Goal: Find specific page/section: Find specific page/section

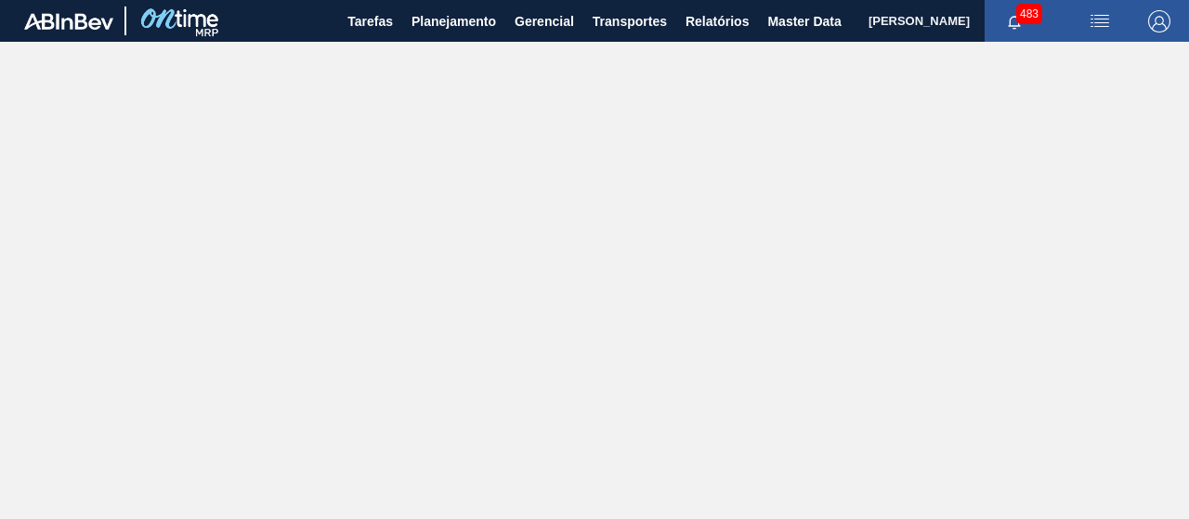
drag, startPoint x: 656, startPoint y: 384, endPoint x: 606, endPoint y: 333, distance: 70.9
click at [656, 384] on main "Tarefas Planejamento Gerencial Transportes Relatórios Master Data [PERSON_NAME]…" at bounding box center [594, 259] width 1189 height 519
click at [466, 16] on span "Planejamento" at bounding box center [453, 21] width 84 height 22
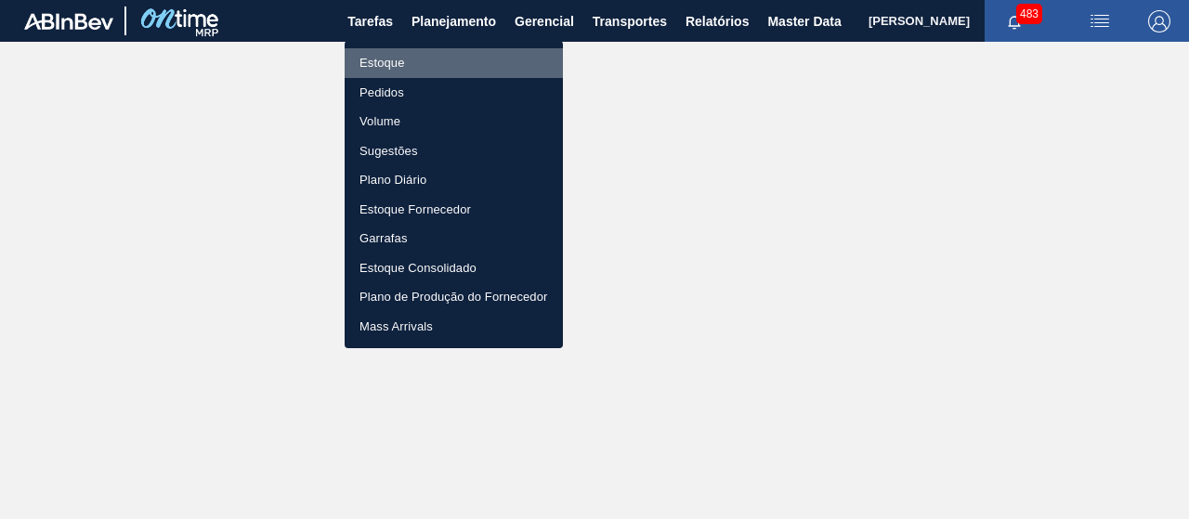
click at [443, 58] on li "Estoque" at bounding box center [453, 63] width 218 height 30
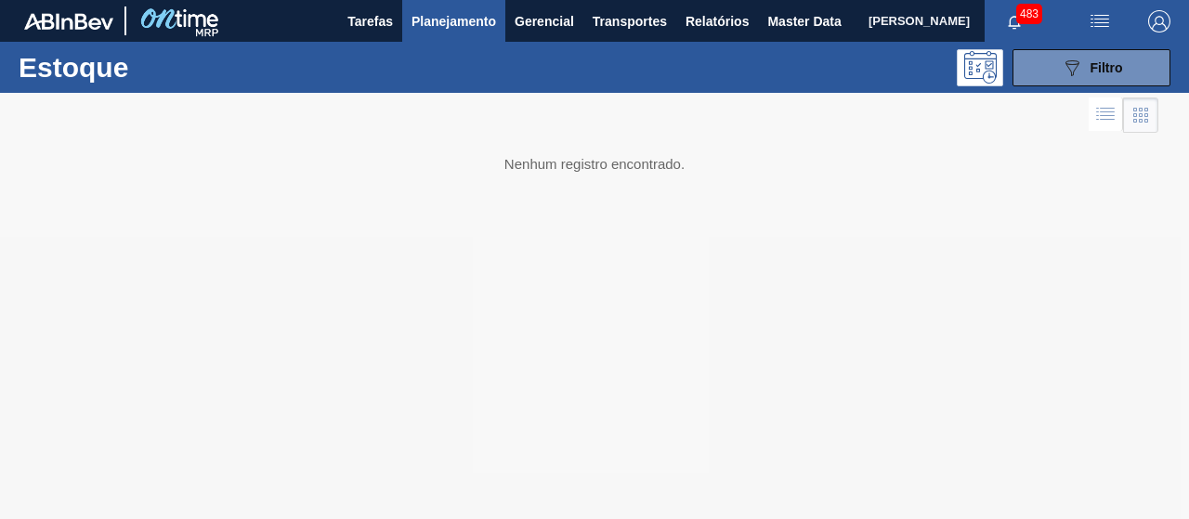
click at [1020, 20] on span "483" at bounding box center [1029, 14] width 26 height 20
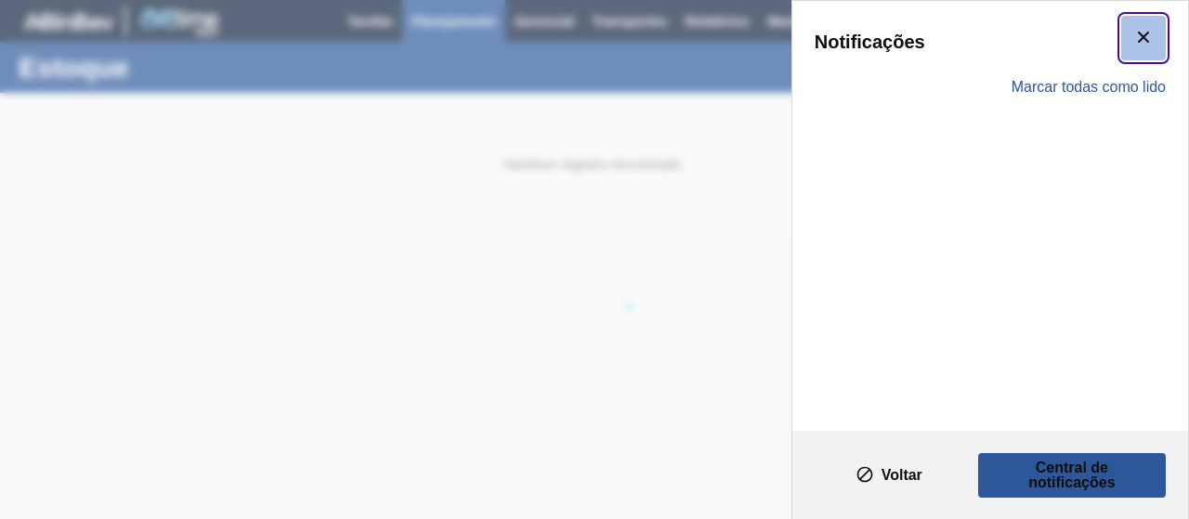
click at [1121, 42] on button "botão de ícone" at bounding box center [1143, 38] width 45 height 45
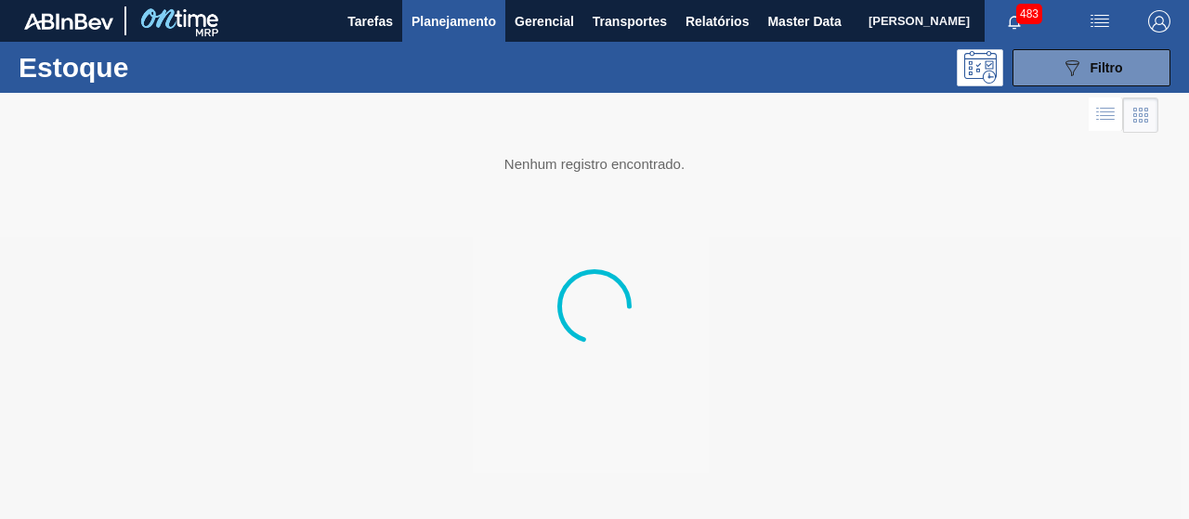
click at [948, 175] on div at bounding box center [594, 306] width 1189 height 426
click at [1158, 13] on img "button" at bounding box center [1159, 21] width 22 height 22
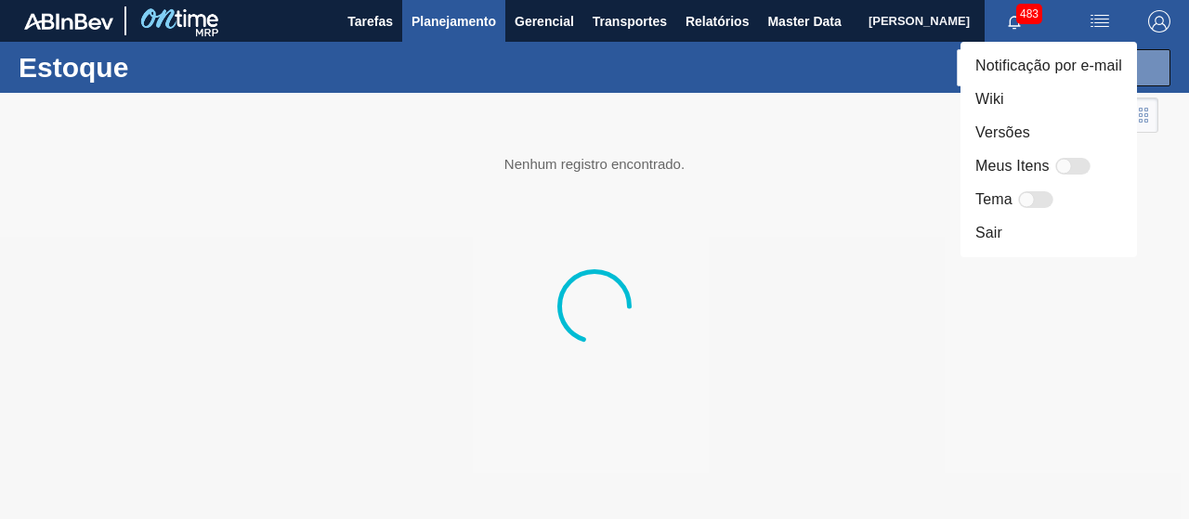
click at [1099, 17] on div at bounding box center [594, 259] width 1189 height 519
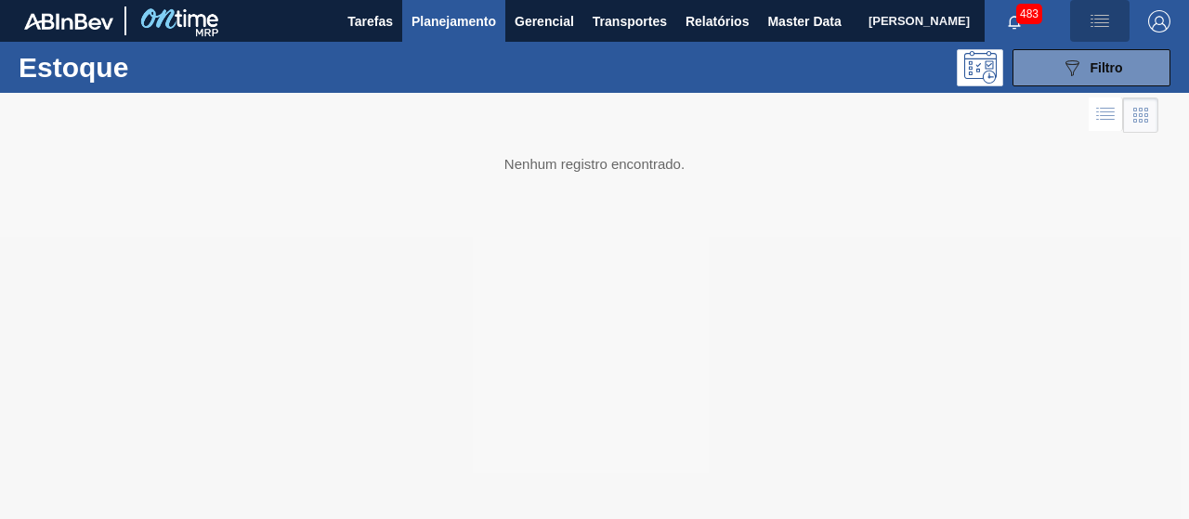
click at [1111, 24] on span "button" at bounding box center [1099, 21] width 45 height 22
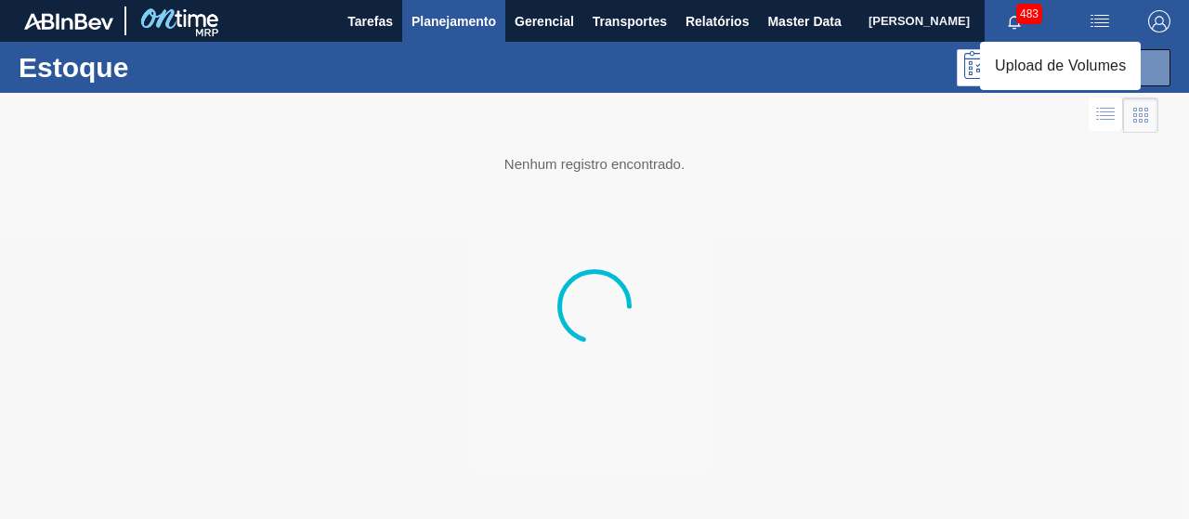
click at [971, 322] on div at bounding box center [594, 259] width 1189 height 519
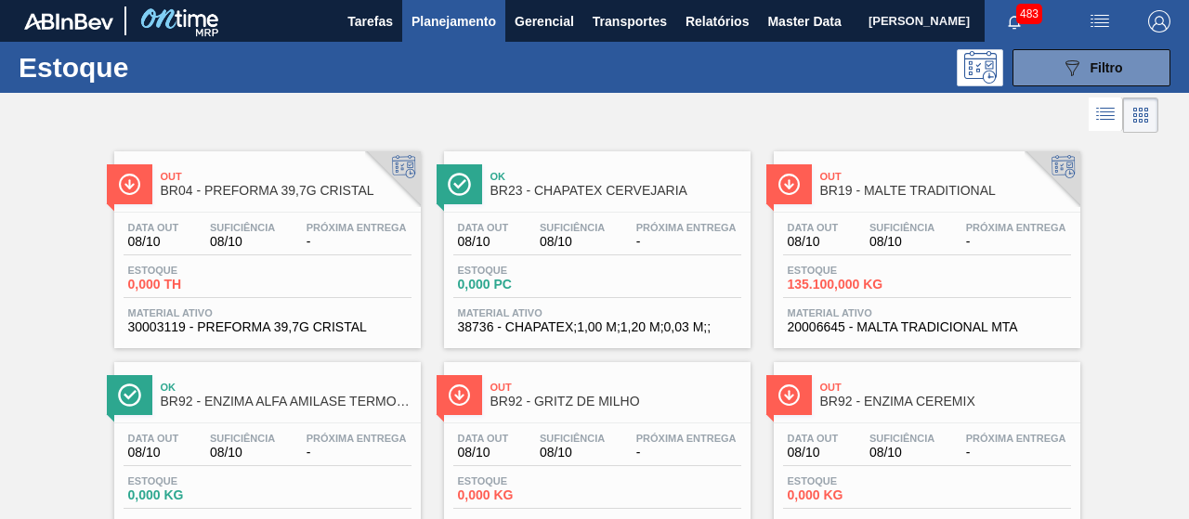
click at [919, 14] on span "[PERSON_NAME]" at bounding box center [918, 21] width 101 height 42
click at [919, 23] on span "[PERSON_NAME]" at bounding box center [918, 21] width 101 height 42
click at [794, 31] on span "Master Data" at bounding box center [803, 21] width 73 height 22
